Goal: Find specific page/section: Find specific page/section

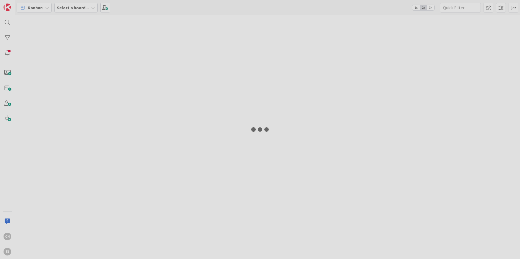
type input "hagberg"
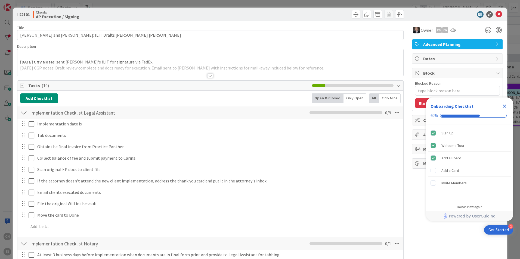
type textarea "x"
drag, startPoint x: 497, startPoint y: 14, endPoint x: 476, endPoint y: 5, distance: 22.1
click at [497, 14] on icon at bounding box center [498, 14] width 7 height 7
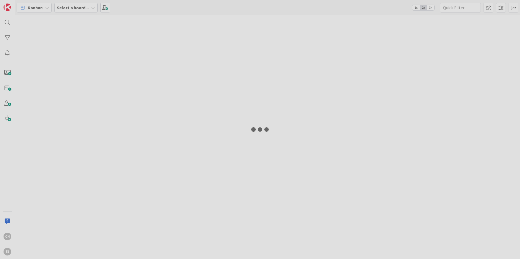
type input "hagberg"
